Goal: Task Accomplishment & Management: Use online tool/utility

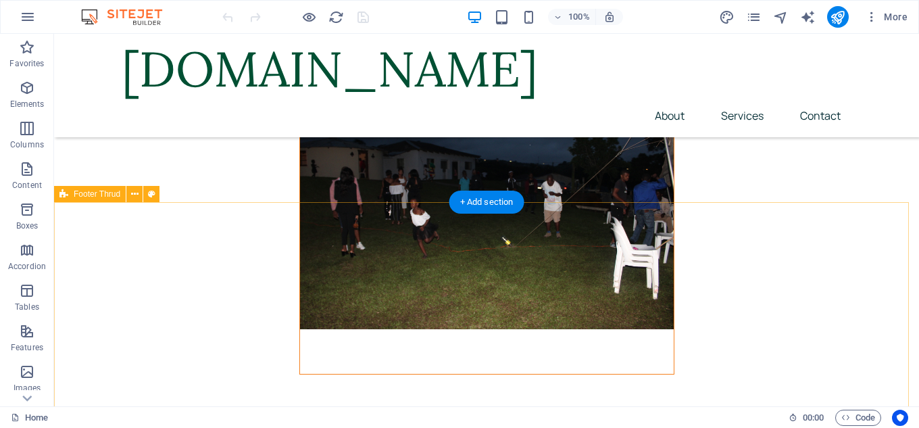
scroll to position [5836, 0]
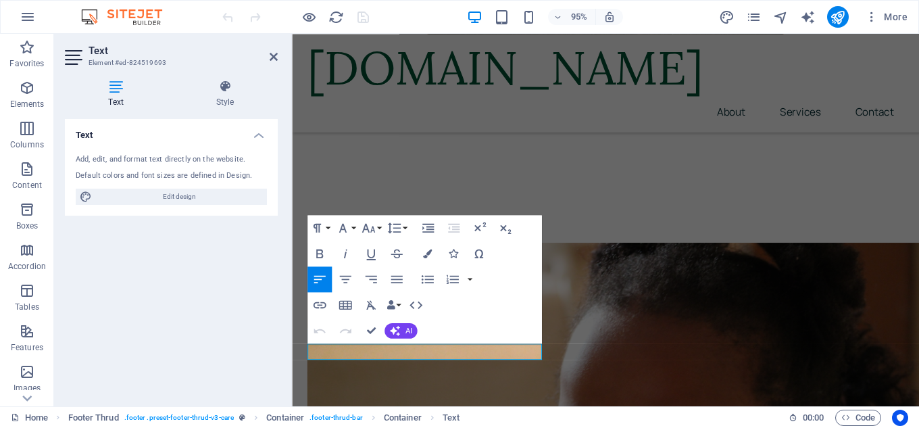
scroll to position [5568, 0]
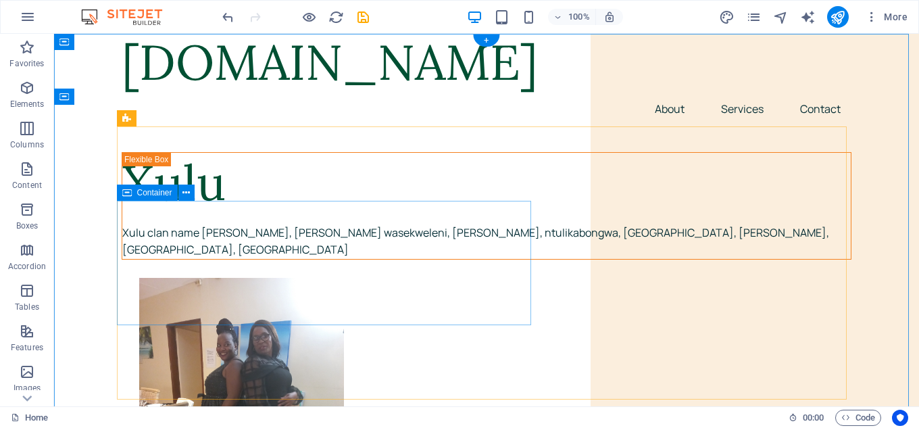
scroll to position [0, 0]
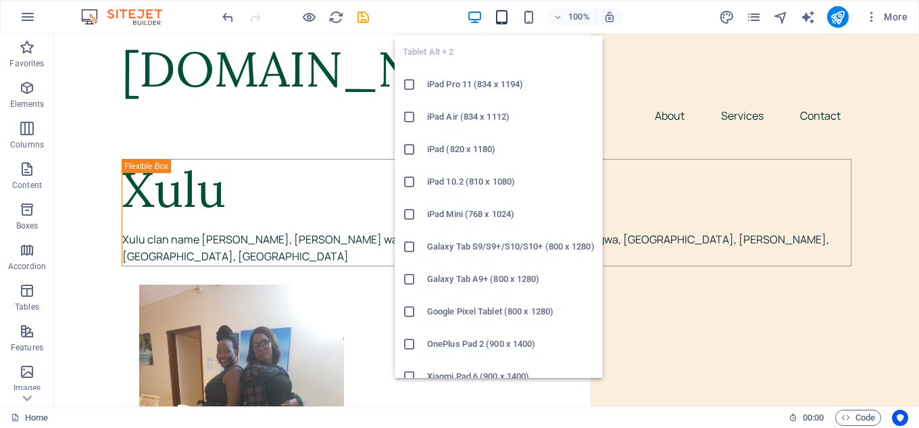
click at [501, 21] on icon "button" at bounding box center [502, 17] width 16 height 16
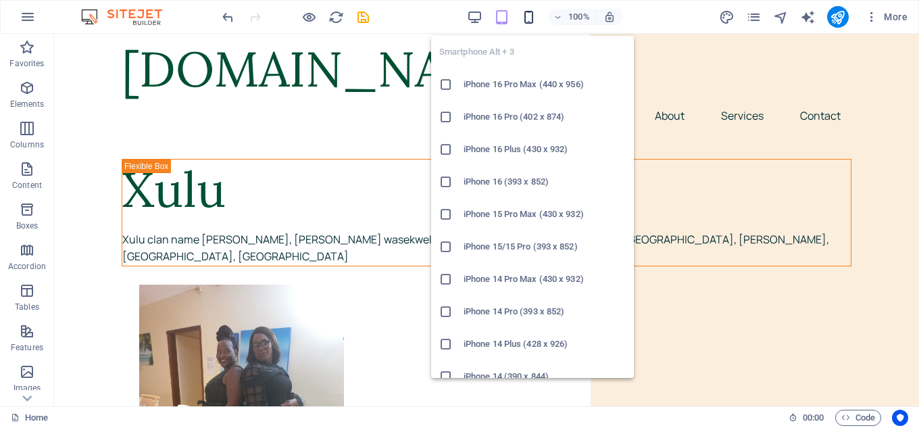
click at [530, 16] on icon "button" at bounding box center [529, 17] width 16 height 16
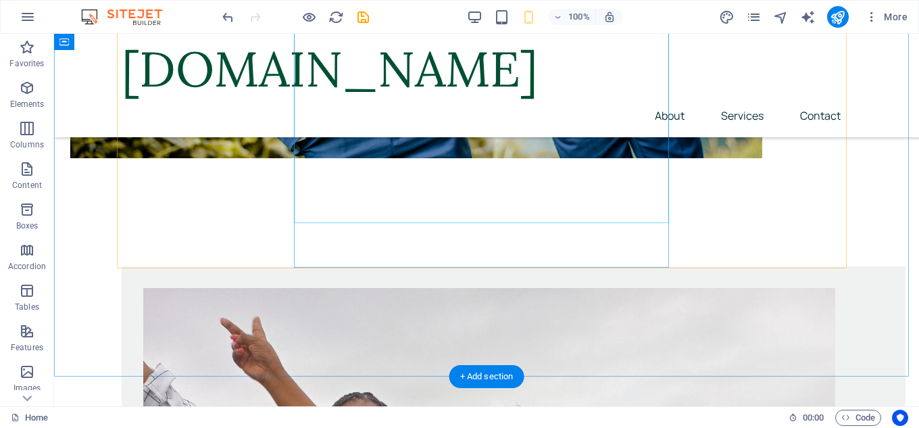
scroll to position [2501, 0]
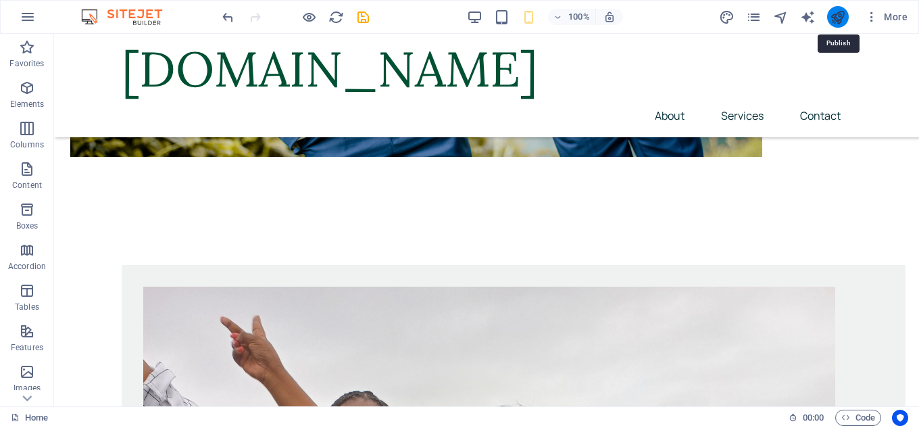
click at [844, 19] on icon "publish" at bounding box center [838, 17] width 16 height 16
checkbox input "false"
